Goal: Task Accomplishment & Management: Manage account settings

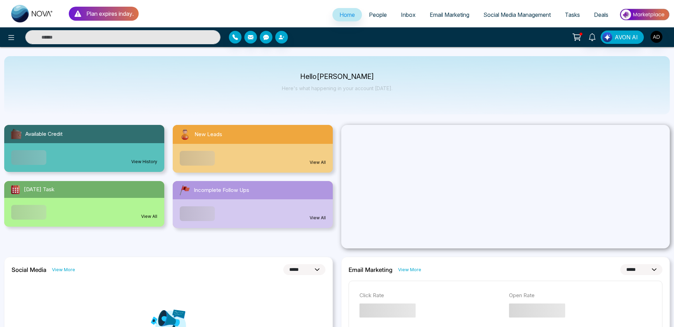
select select "*"
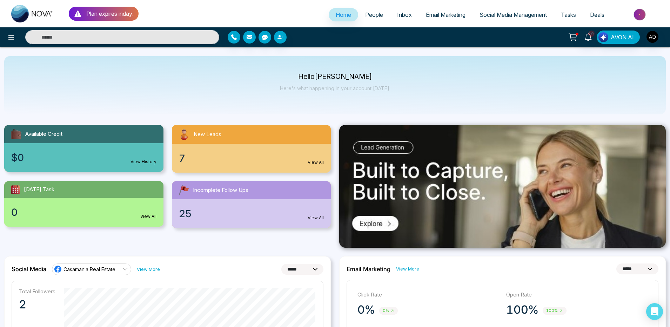
click at [377, 18] on link "People" at bounding box center [374, 14] width 32 height 13
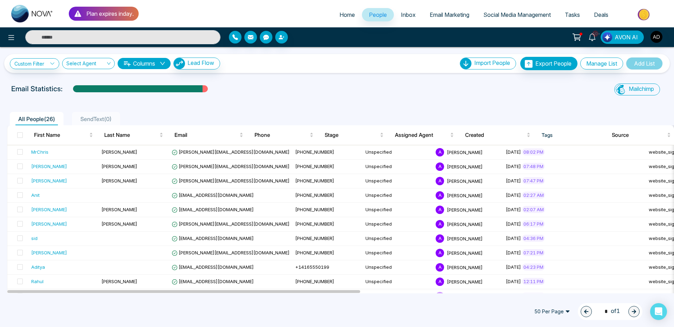
click at [440, 15] on span "Email Marketing" at bounding box center [449, 14] width 40 height 7
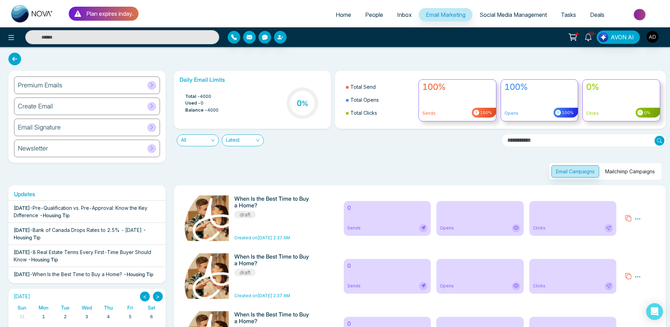
click at [646, 174] on button "Mailchimp Campaigns" at bounding box center [630, 171] width 59 height 12
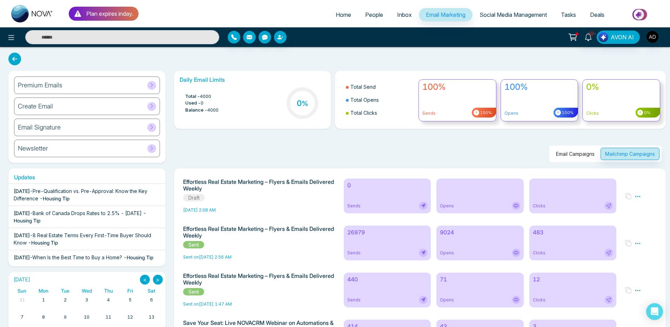
click at [363, 243] on div "26979 Sends" at bounding box center [387, 243] width 87 height 35
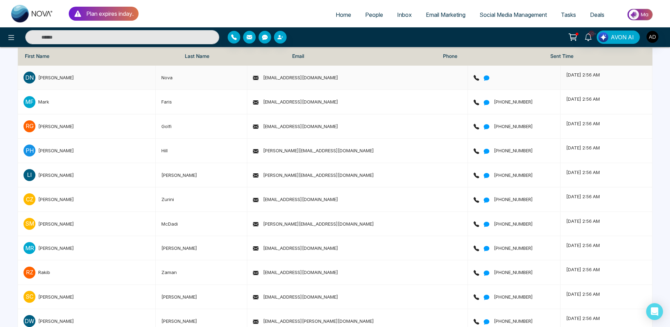
scroll to position [84, 0]
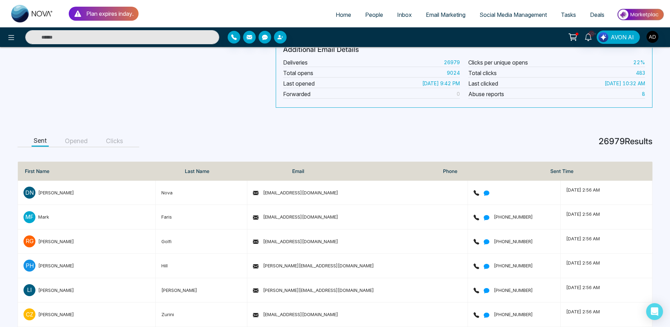
click at [68, 143] on button "Opened" at bounding box center [76, 141] width 27 height 11
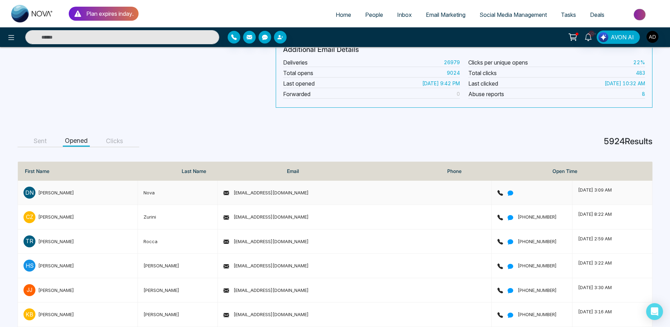
click at [84, 192] on div "D N Danny" at bounding box center [78, 193] width 108 height 12
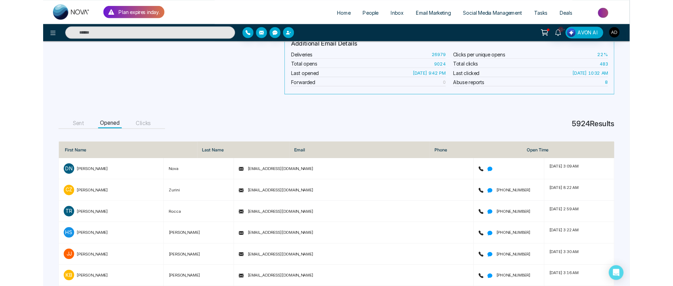
scroll to position [0, 0]
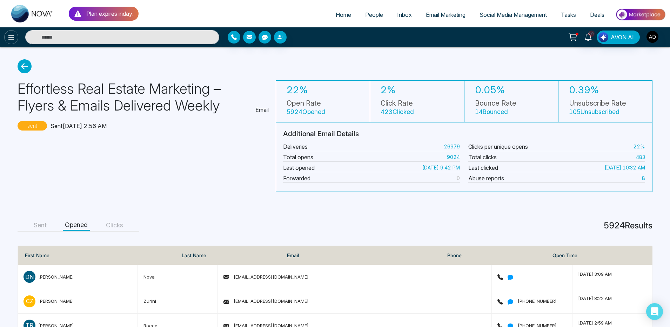
click at [12, 38] on icon at bounding box center [11, 37] width 6 height 5
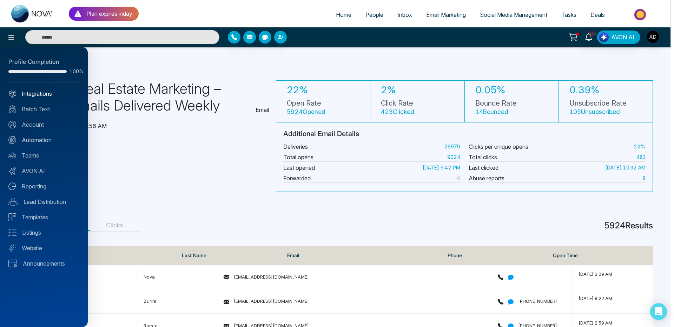
click at [44, 95] on link "Integrations" at bounding box center [43, 93] width 71 height 8
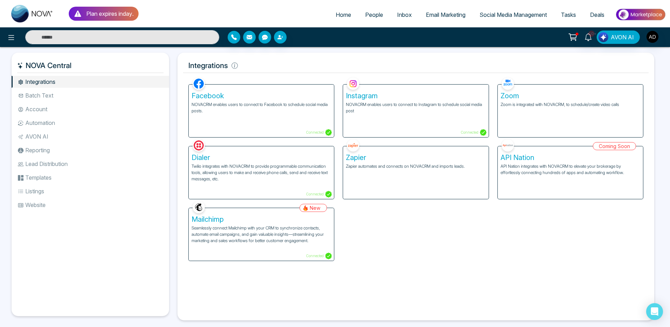
click at [271, 218] on h5 "Mailchimp" at bounding box center [262, 219] width 140 height 8
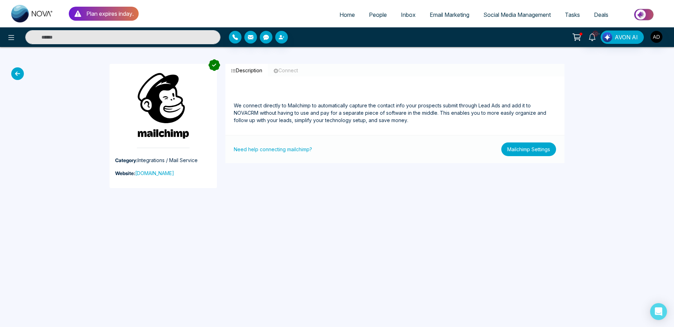
click at [523, 151] on button "Mailchimp Settings" at bounding box center [528, 149] width 55 height 14
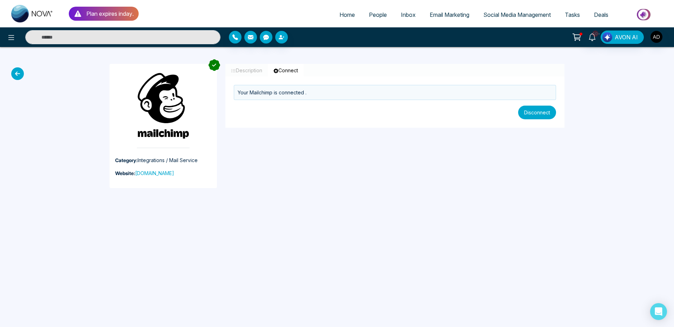
click at [529, 119] on button "Disconnect" at bounding box center [537, 113] width 38 height 14
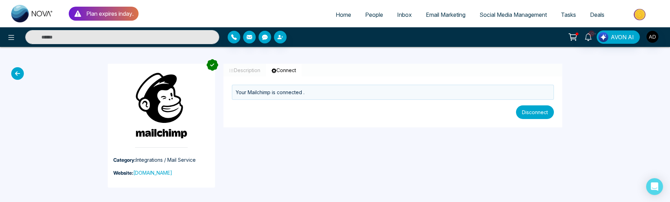
click at [547, 114] on button "Disconnect" at bounding box center [535, 113] width 38 height 14
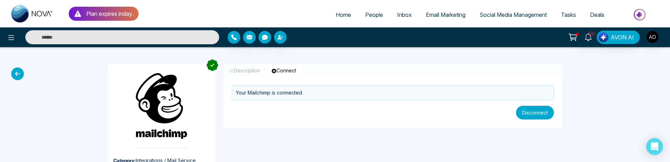
click at [536, 114] on button "Disconnect" at bounding box center [535, 113] width 38 height 14
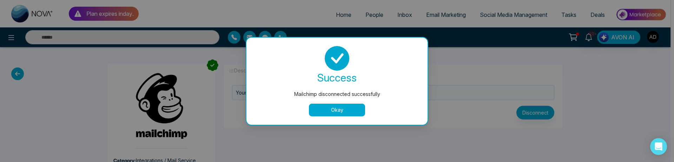
click at [327, 111] on button "Okay" at bounding box center [337, 109] width 56 height 13
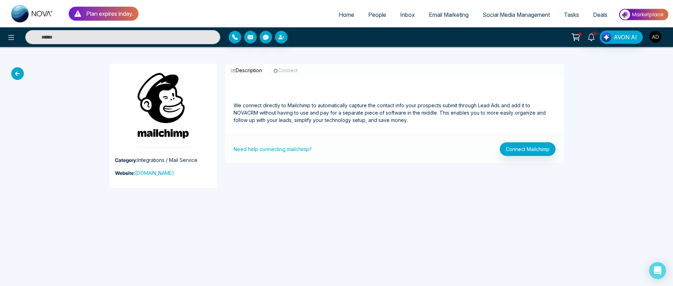
click at [658, 35] on img "button" at bounding box center [656, 37] width 12 height 12
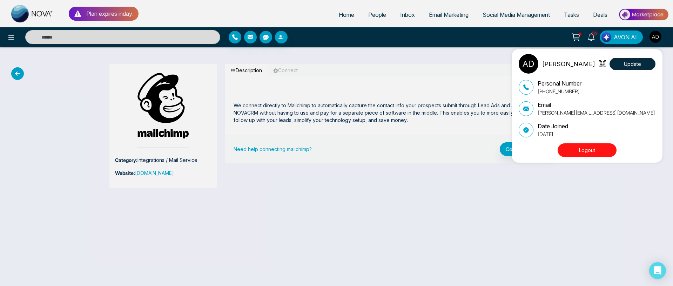
click at [601, 155] on button "Logout" at bounding box center [587, 150] width 59 height 14
